Goal: Complete application form

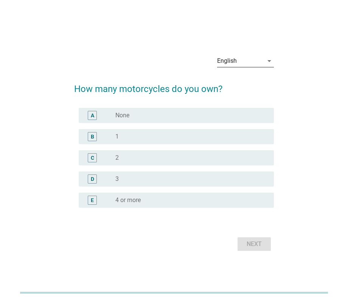
click at [269, 62] on icon "arrow_drop_down" at bounding box center [269, 60] width 9 height 9
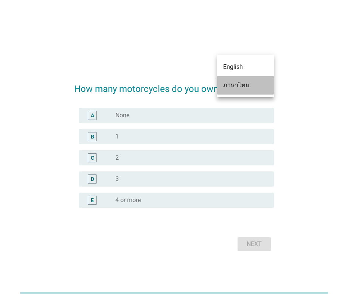
click at [231, 86] on div "ภาษาไทย" at bounding box center [245, 85] width 45 height 9
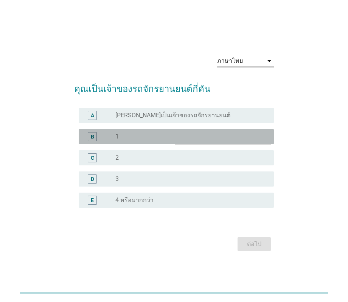
click at [135, 136] on div "radio_button_unchecked 1" at bounding box center [188, 137] width 146 height 8
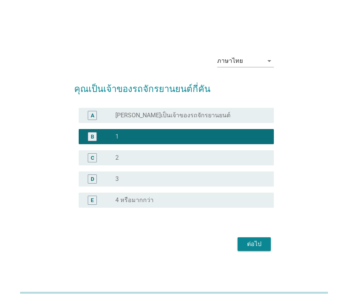
click at [245, 239] on button "ต่อไป" at bounding box center [253, 244] width 33 height 14
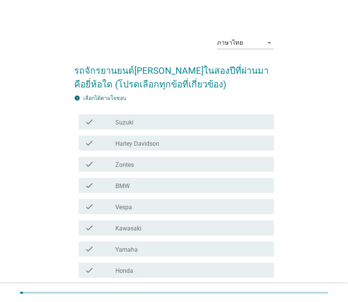
click at [326, 73] on div "ภาษาไทย arrow_drop_down รถจักรยานยนต์[PERSON_NAME]ในสองปีที่ผ่านมาคือยี่ห้อใด (…" at bounding box center [174, 194] width 318 height 338
click at [332, 124] on div "ภาษาไทย arrow_drop_down รถจักรยานยนต์[PERSON_NAME]ในสองปีที่ผ่านมาคือยี่ห้อใด (…" at bounding box center [174, 194] width 318 height 338
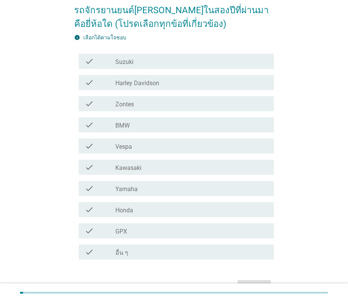
scroll to position [103, 0]
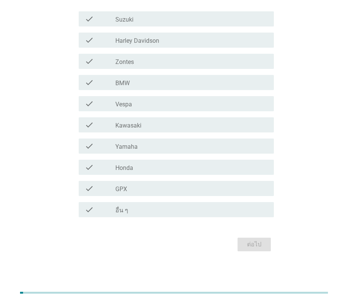
click at [134, 165] on div "check_box_outline_blank Honda" at bounding box center [191, 167] width 152 height 9
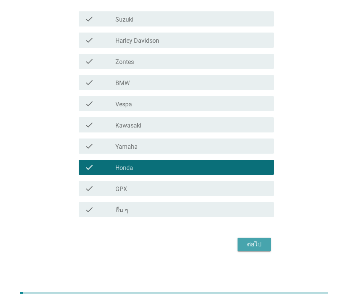
click at [250, 240] on div "ต่อไป" at bounding box center [253, 244] width 21 height 9
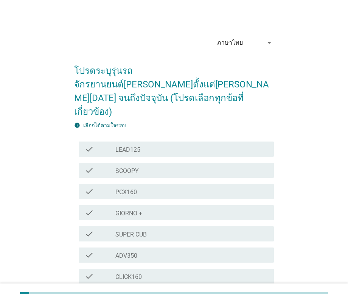
click at [307, 132] on div "ภาษาไทย arrow_drop_down โปรดระบุรุ่นรถจักรยานยนต์[PERSON_NAME]ตั้งแต่[PERSON_NA…" at bounding box center [174, 239] width 318 height 428
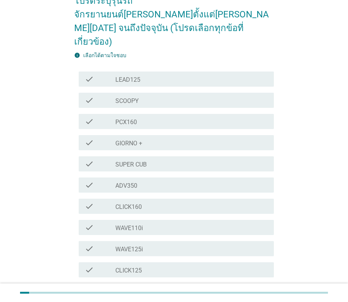
scroll to position [75, 0]
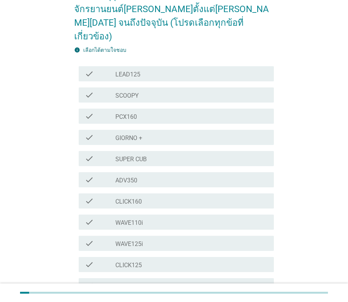
click at [155, 217] on div "check_box_outline_blank WAVE110i" at bounding box center [191, 221] width 152 height 9
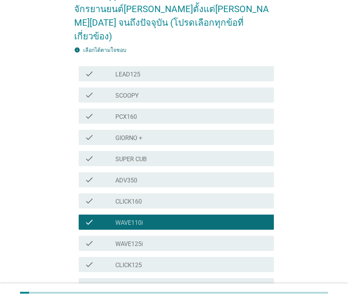
scroll to position [166, 0]
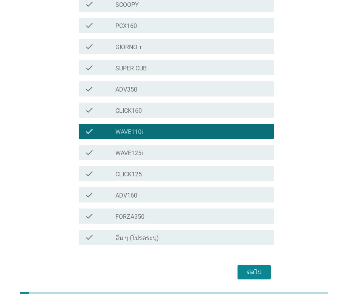
click at [245, 267] on div "ต่อไป" at bounding box center [253, 271] width 21 height 9
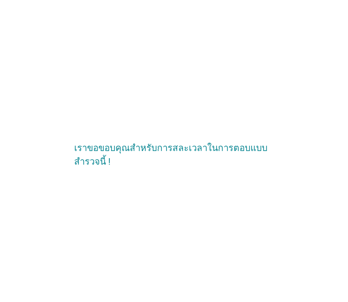
scroll to position [0, 0]
